Goal: Information Seeking & Learning: Learn about a topic

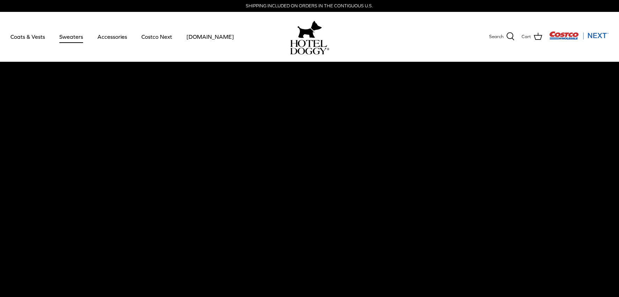
click at [71, 34] on link "Sweaters" at bounding box center [71, 37] width 36 height 24
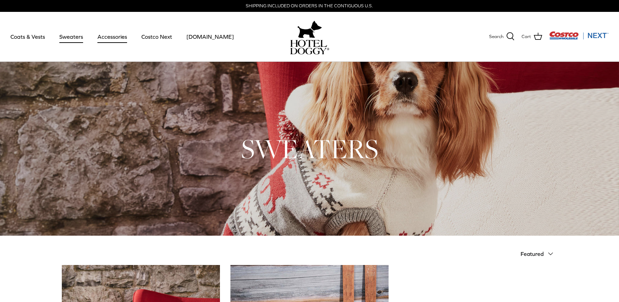
click at [111, 37] on link "Accessories" at bounding box center [112, 37] width 42 height 24
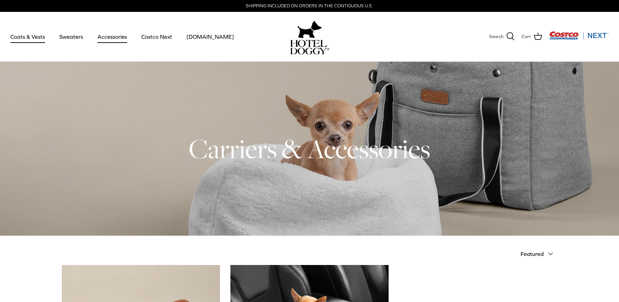
click at [23, 35] on link "Coats & Vests" at bounding box center [27, 37] width 47 height 24
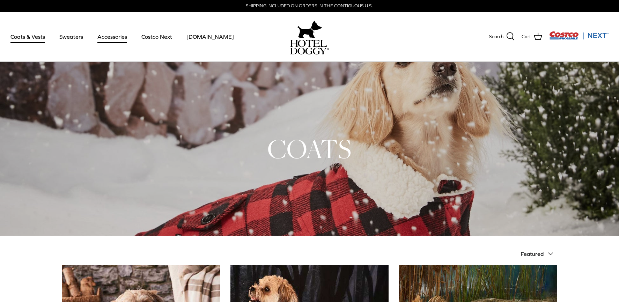
click at [113, 35] on link "Accessories" at bounding box center [112, 37] width 42 height 24
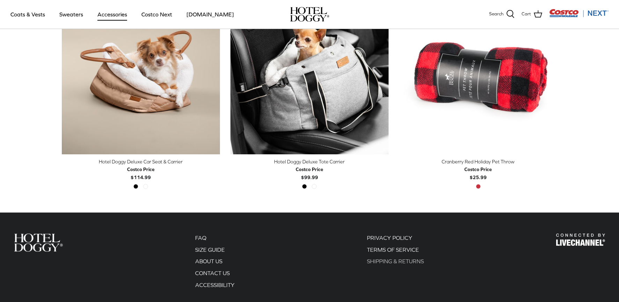
scroll to position [275, 0]
